Goal: Task Accomplishment & Management: Manage account settings

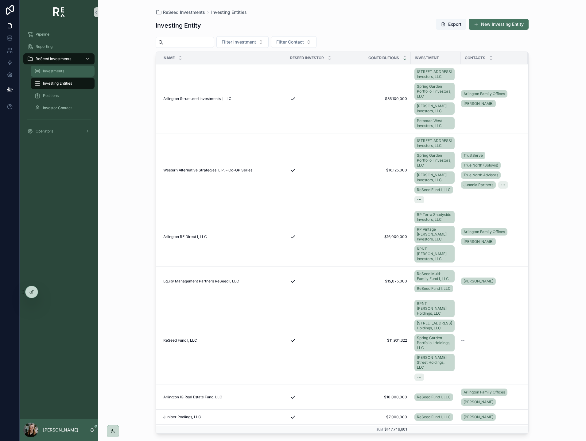
click at [57, 69] on span "Investments" at bounding box center [53, 71] width 21 height 5
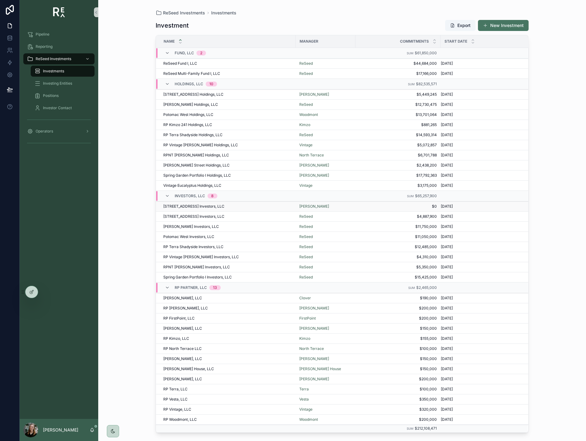
click at [234, 204] on div "[STREET_ADDRESS] Investors, LLC [STREET_ADDRESS] Investors, LLC" at bounding box center [227, 206] width 129 height 5
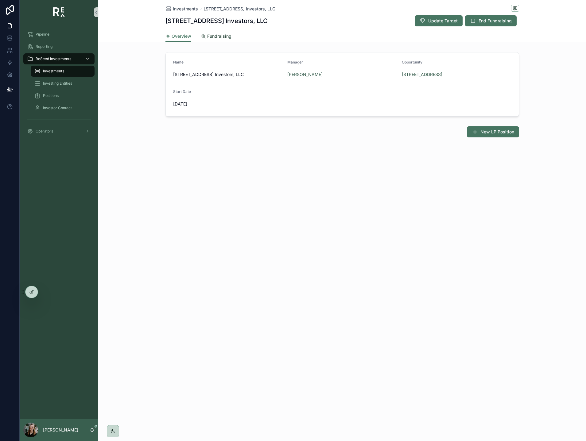
click at [226, 36] on span "Fundraising" at bounding box center [219, 36] width 24 height 6
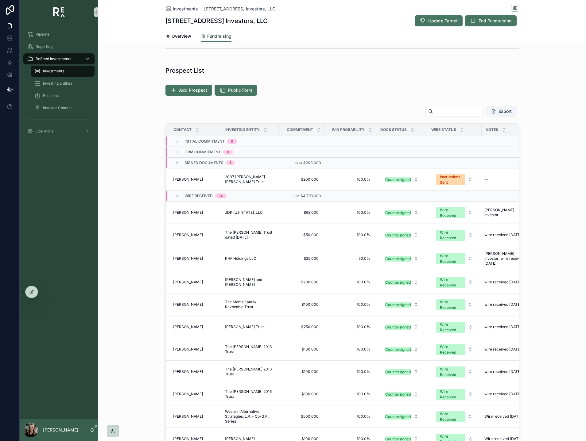
scroll to position [110, 0]
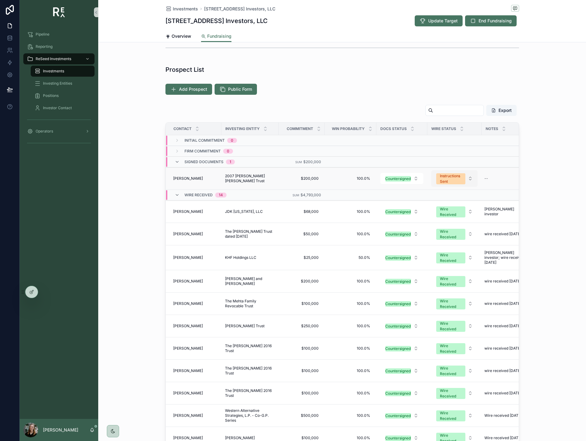
click at [456, 179] on div "Instructions Sent" at bounding box center [451, 178] width 22 height 11
click at [456, 241] on div "Wire Received" at bounding box center [455, 242] width 74 height 9
click at [490, 177] on div "--" at bounding box center [505, 179] width 46 height 10
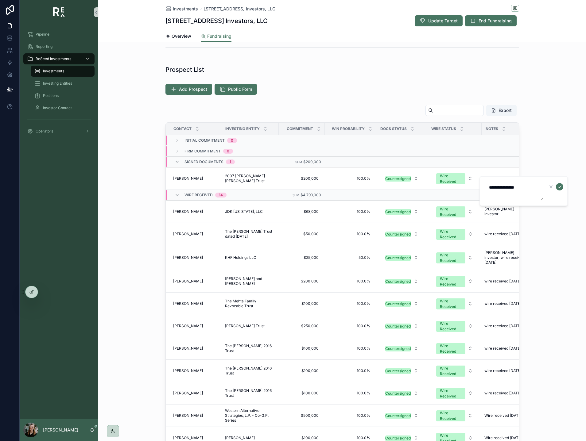
click at [510, 187] on textarea "**********" at bounding box center [514, 191] width 58 height 18
type textarea "**********"
click at [560, 187] on icon "scrollable content" at bounding box center [559, 187] width 5 height 5
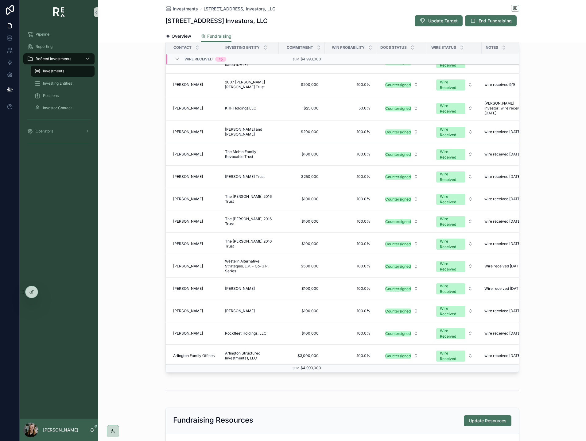
scroll to position [0, 0]
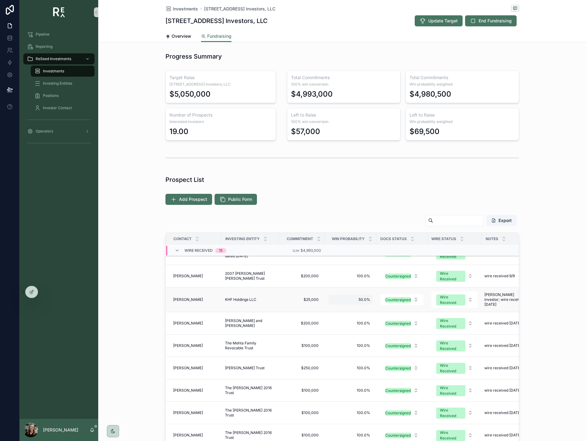
click at [364, 295] on div "50.0% 50.0%" at bounding box center [350, 300] width 44 height 10
click at [364, 306] on input "*****" at bounding box center [361, 307] width 58 height 9
type input "******"
click button "scrollable content" at bounding box center [405, 306] width 7 height 7
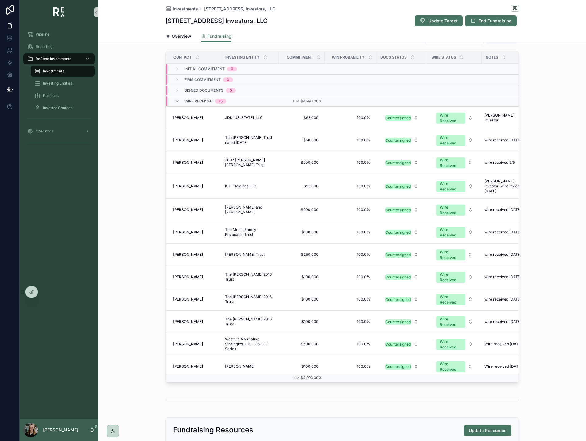
scroll to position [174, 0]
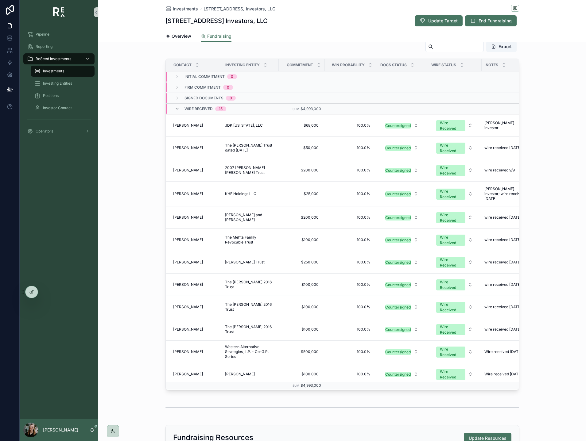
click at [540, 105] on div "Export Contact Investing Entity Commitment Win Probability Docs Status Wire Sta…" at bounding box center [342, 215] width 488 height 355
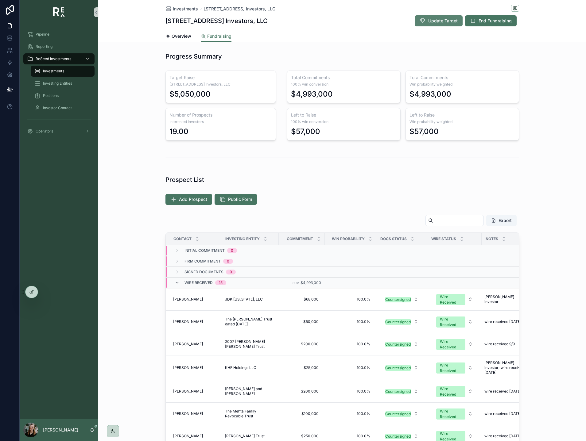
click at [433, 21] on span "Update Target" at bounding box center [442, 21] width 29 height 6
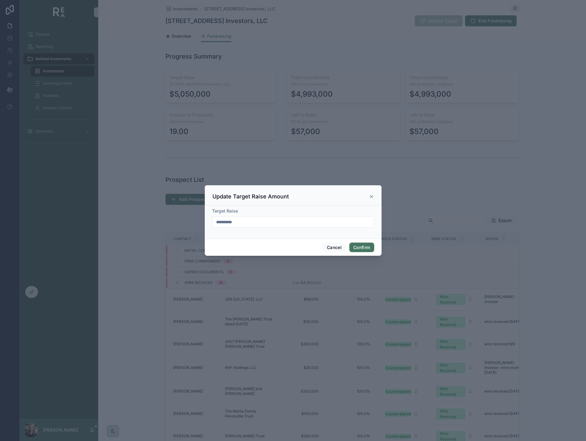
click at [296, 225] on input "**********" at bounding box center [292, 222] width 161 height 9
type input "**********"
click at [361, 245] on button "Confirm" at bounding box center [361, 248] width 25 height 10
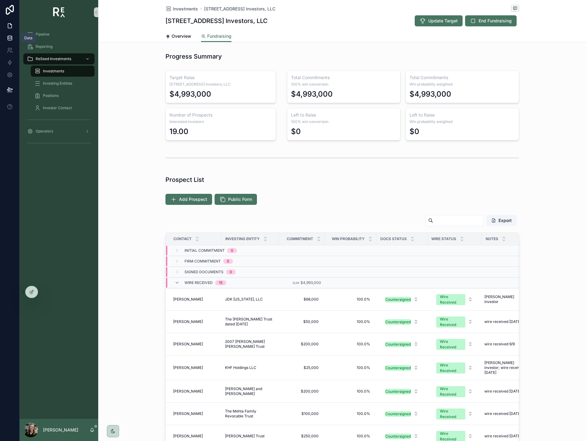
click at [12, 39] on icon at bounding box center [10, 38] width 6 height 6
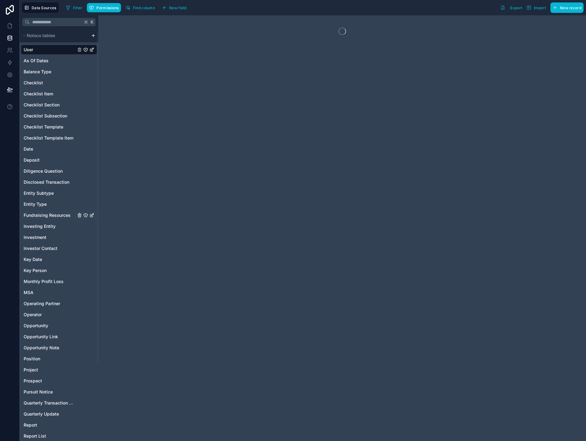
scroll to position [102, 0]
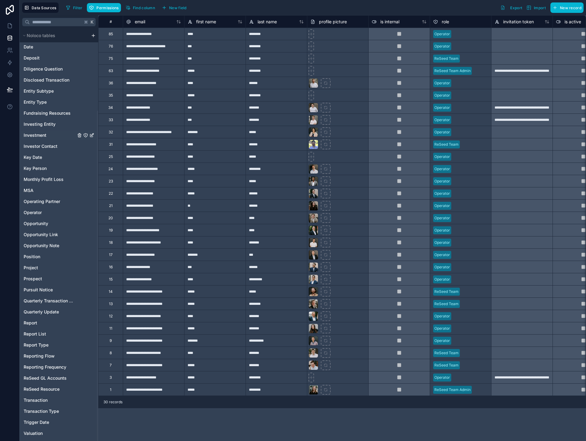
click at [43, 137] on span "Investment" at bounding box center [35, 135] width 23 height 6
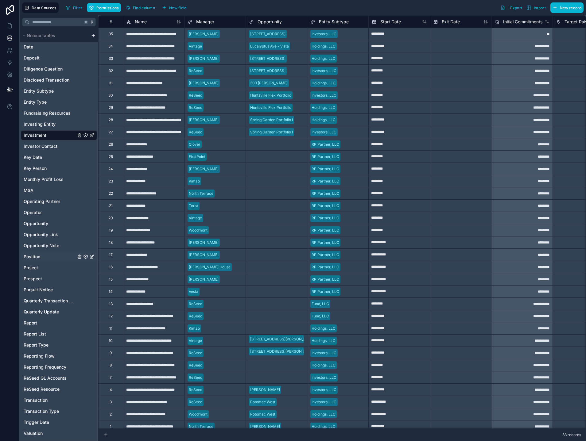
click at [35, 257] on span "Position" at bounding box center [32, 257] width 17 height 6
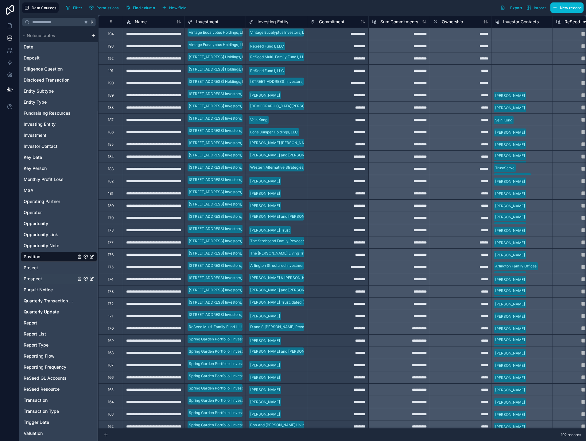
click at [34, 277] on span "Prospect" at bounding box center [33, 279] width 18 height 6
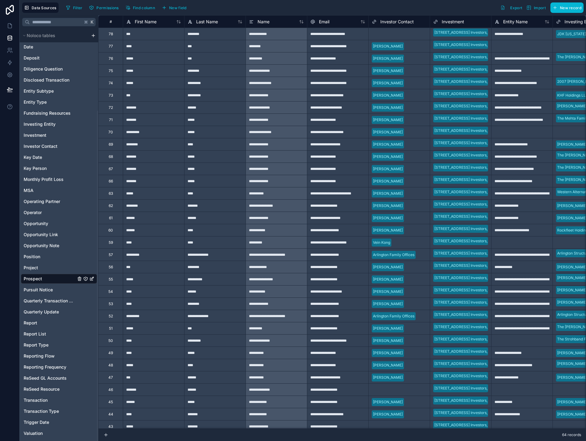
click at [385, 34] on div "Select a Investor Contact" at bounding box center [394, 34] width 44 height 5
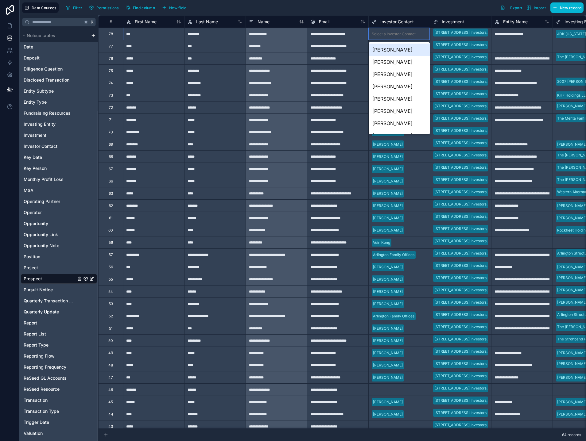
click at [387, 50] on div "[PERSON_NAME]" at bounding box center [399, 50] width 61 height 12
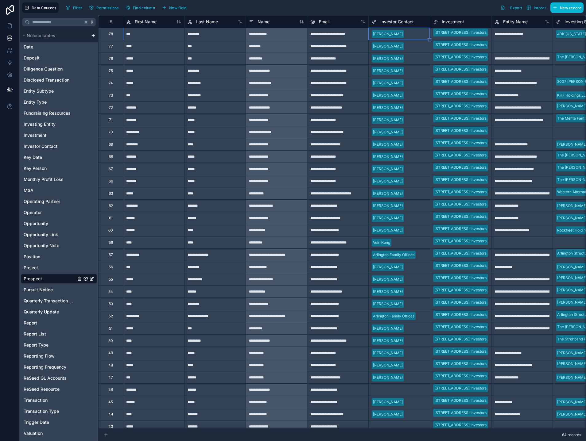
click at [390, 10] on div "Filter Permissions Find column New field Export Import New record" at bounding box center [324, 7] width 520 height 10
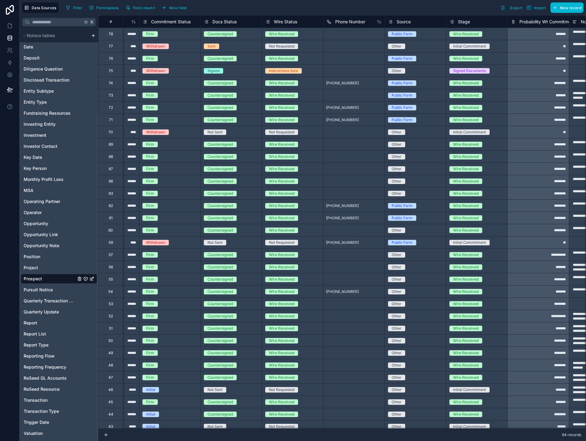
scroll to position [0, 719]
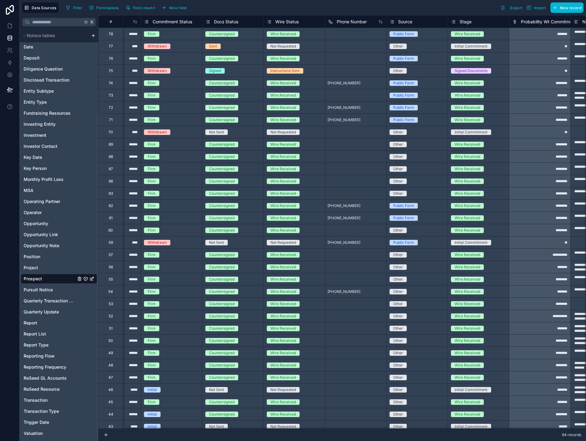
click at [290, 24] on span "Wire Status" at bounding box center [286, 22] width 23 height 6
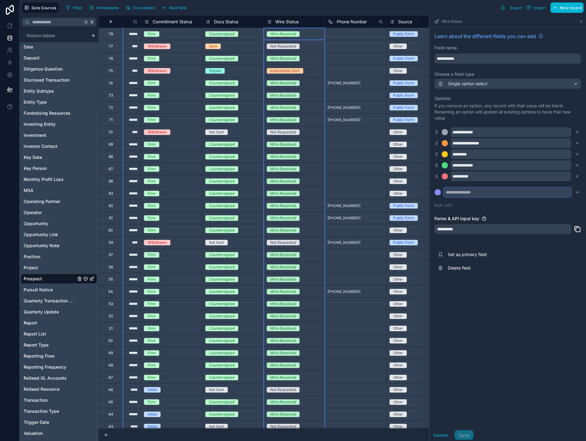
click at [457, 196] on input "text" at bounding box center [508, 193] width 128 height 10
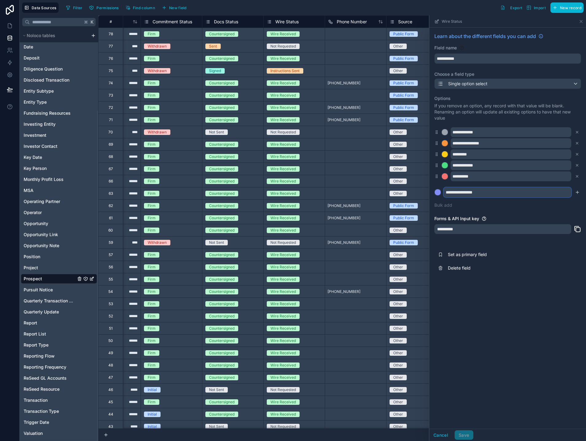
type input "**********"
click at [434, 189] on button at bounding box center [437, 192] width 7 height 7
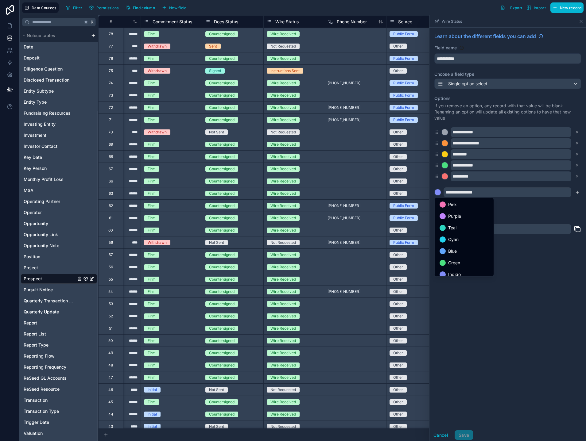
click at [524, 200] on div at bounding box center [508, 228] width 157 height 426
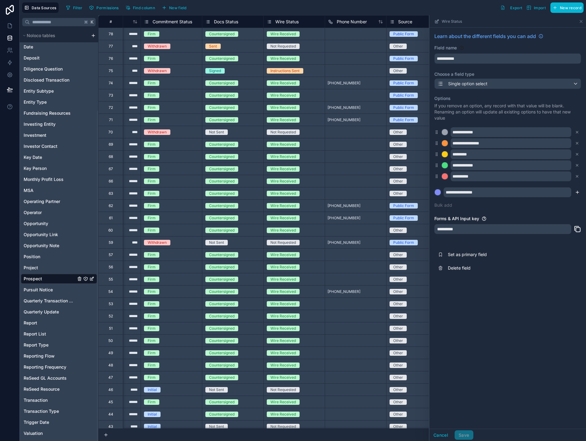
click at [579, 192] on icon "submit" at bounding box center [577, 192] width 5 height 5
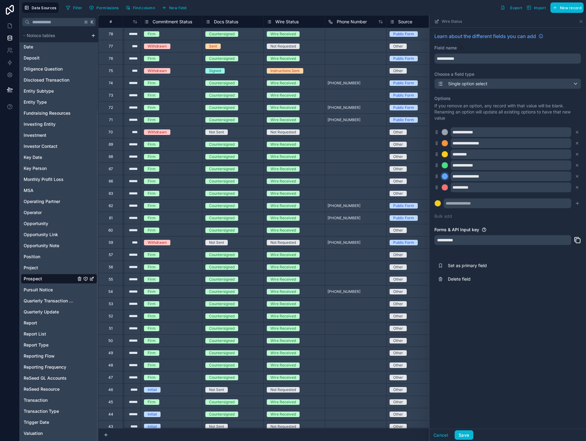
click at [444, 177] on div at bounding box center [445, 176] width 6 height 6
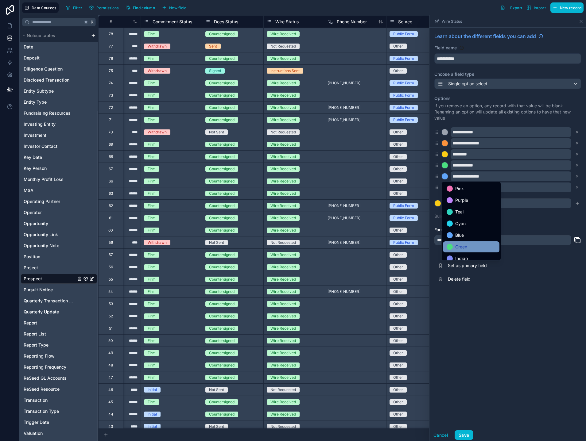
click at [472, 244] on div "Green" at bounding box center [471, 246] width 49 height 7
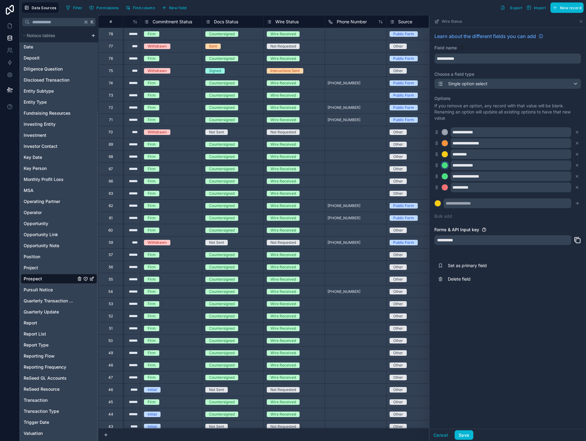
click at [445, 166] on div at bounding box center [445, 165] width 6 height 6
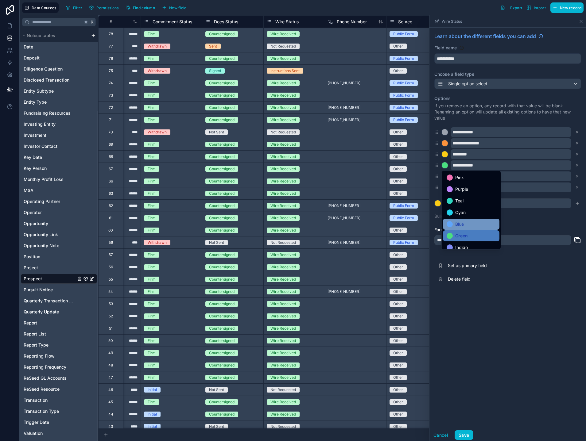
click at [470, 226] on div "Blue" at bounding box center [471, 224] width 49 height 7
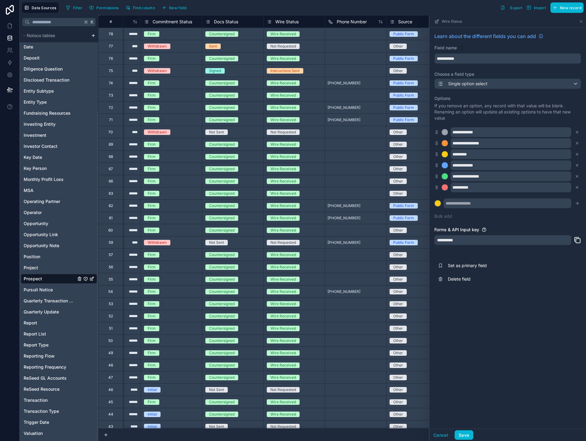
click at [503, 225] on div "**********" at bounding box center [508, 159] width 157 height 263
click at [469, 436] on button "Save" at bounding box center [464, 436] width 18 height 10
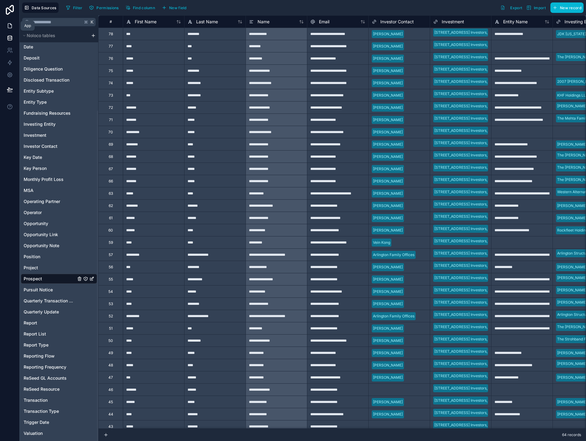
click at [8, 24] on icon at bounding box center [10, 26] width 6 height 6
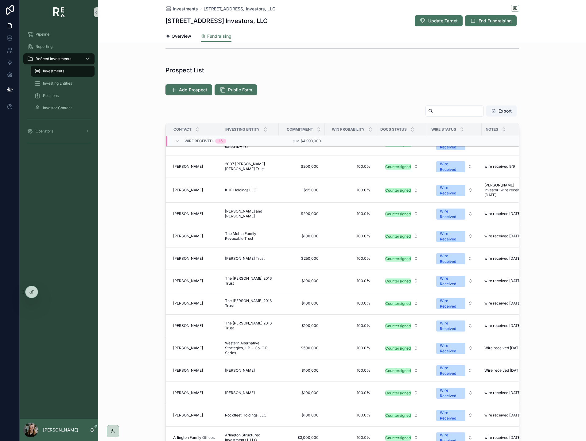
scroll to position [162, 0]
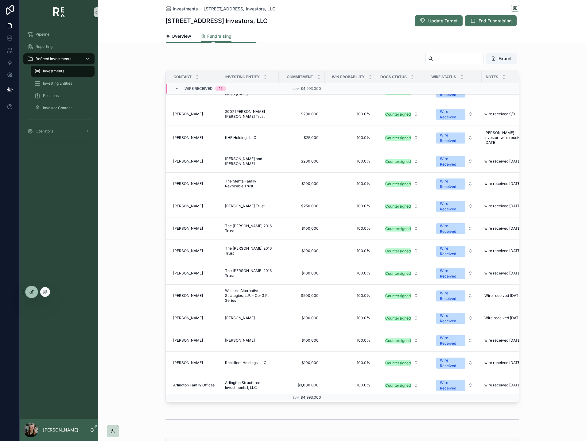
click at [32, 296] on div at bounding box center [31, 292] width 12 height 12
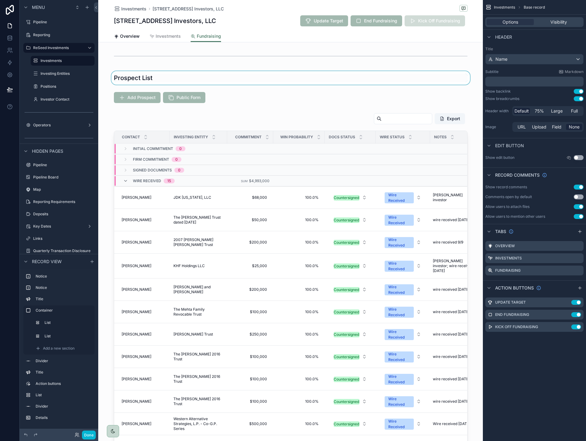
scroll to position [155, 0]
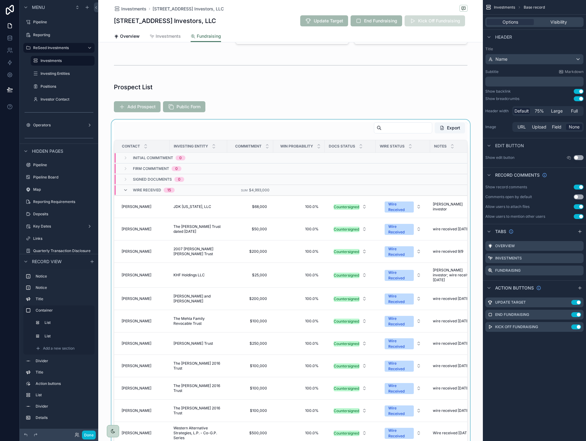
click at [151, 133] on div "scrollable content" at bounding box center [290, 297] width 385 height 355
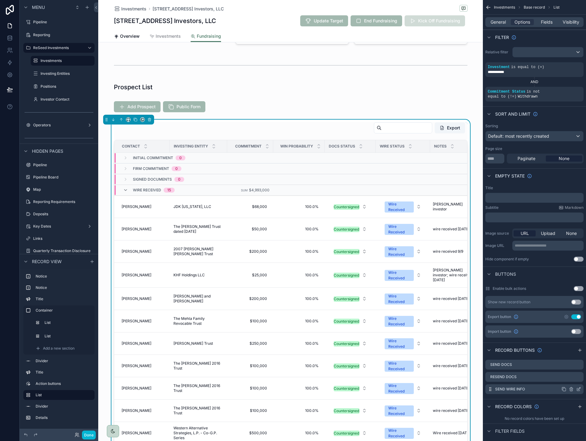
click at [578, 390] on icon "scrollable content" at bounding box center [578, 389] width 5 height 5
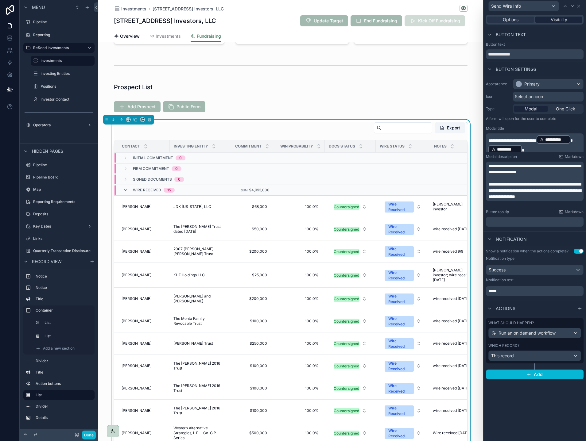
click at [545, 19] on div "Visibility" at bounding box center [558, 20] width 47 height 6
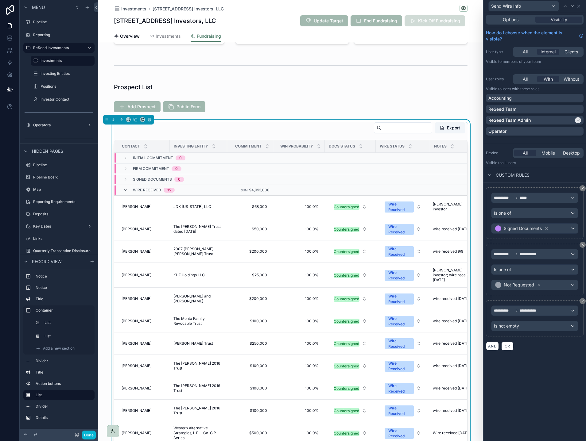
click at [549, 363] on div "**********" at bounding box center [535, 226] width 103 height 429
click at [581, 7] on icon at bounding box center [578, 6] width 5 height 5
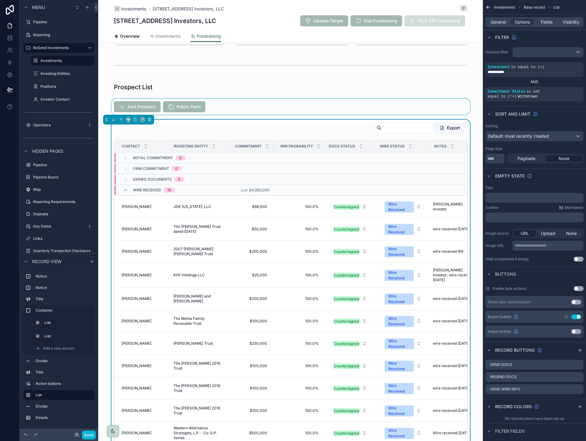
click at [474, 105] on div "scrollable content" at bounding box center [290, 107] width 385 height 16
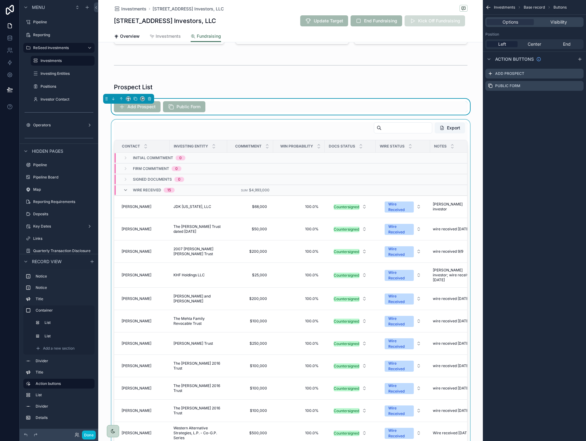
click at [395, 255] on div "scrollable content" at bounding box center [290, 297] width 385 height 355
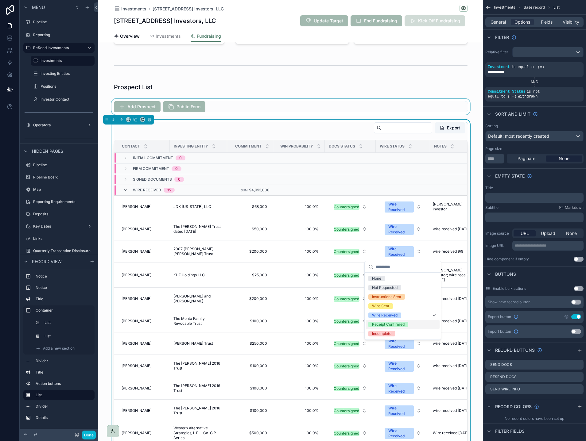
click at [401, 326] on div "Receipt Confirmed" at bounding box center [388, 325] width 33 height 6
click at [487, 7] on icon "scrollable content" at bounding box center [489, 7] width 4 height 0
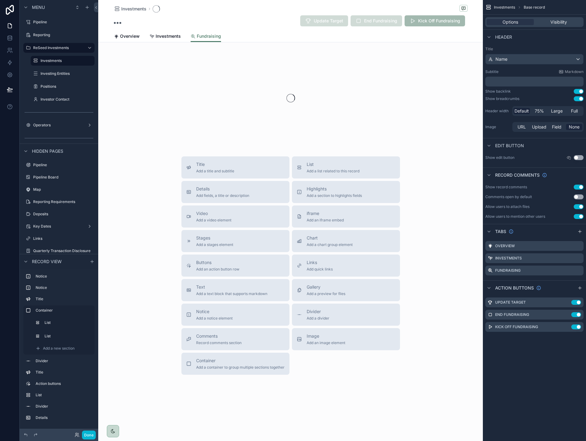
scroll to position [0, 0]
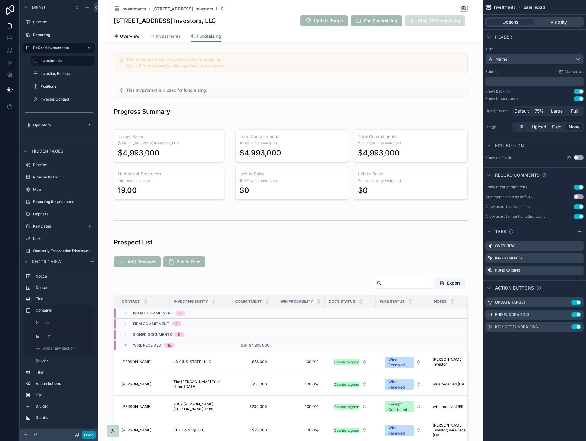
click at [91, 437] on button "Done" at bounding box center [89, 435] width 14 height 9
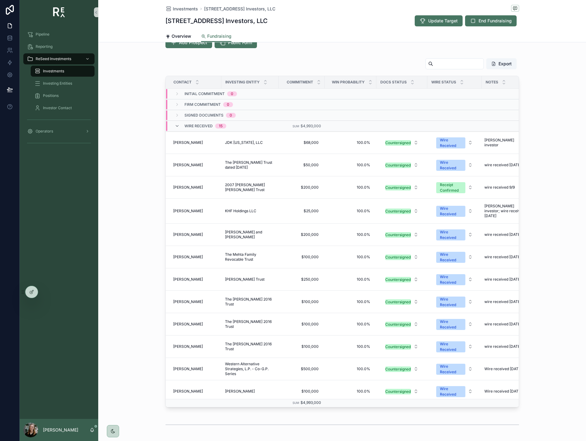
click at [131, 127] on div "Export Contact Investing Entity Commitment Win Probability Docs Status Wire Sta…" at bounding box center [342, 233] width 488 height 355
